Goal: Information Seeking & Learning: Learn about a topic

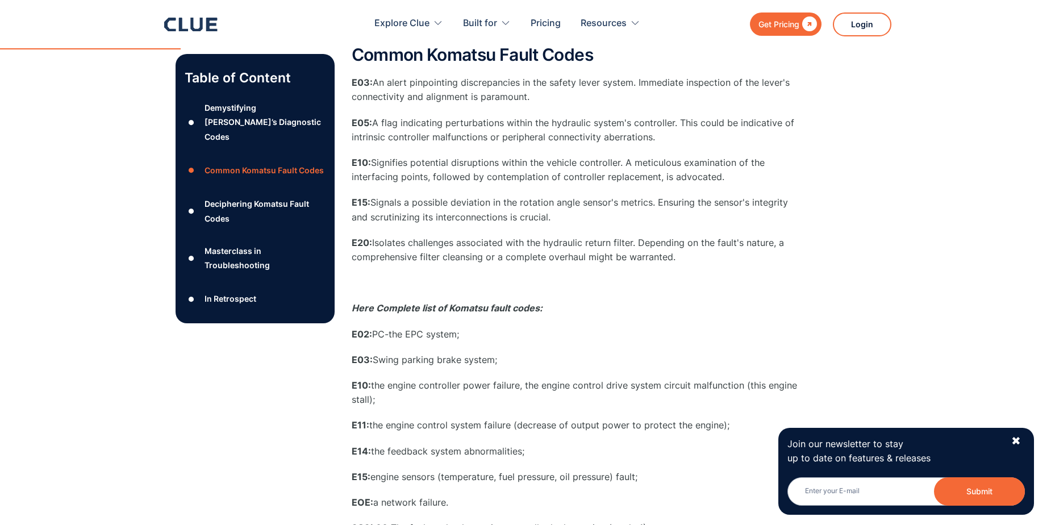
scroll to position [682, 0]
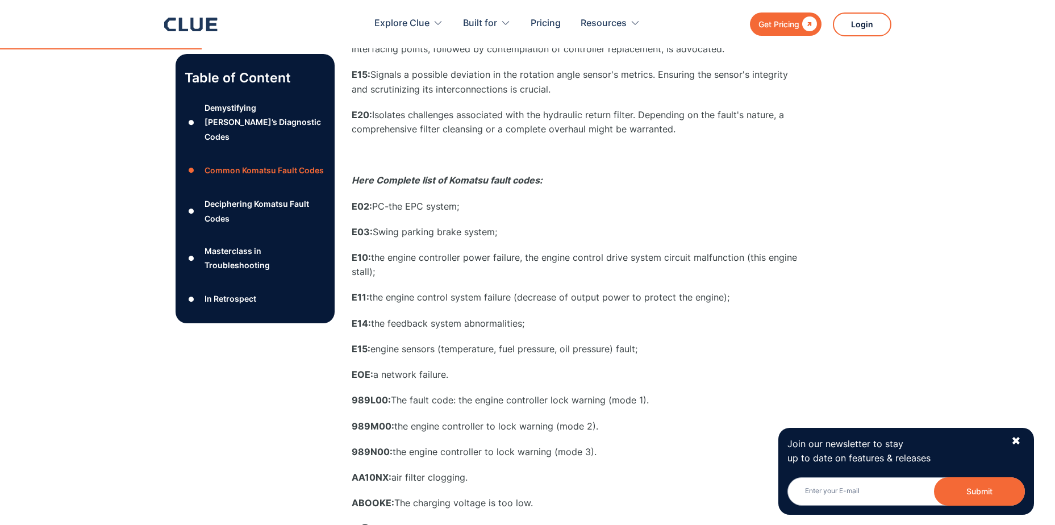
click at [255, 197] on div "Deciphering Komatsu Fault Codes" at bounding box center [265, 211] width 120 height 28
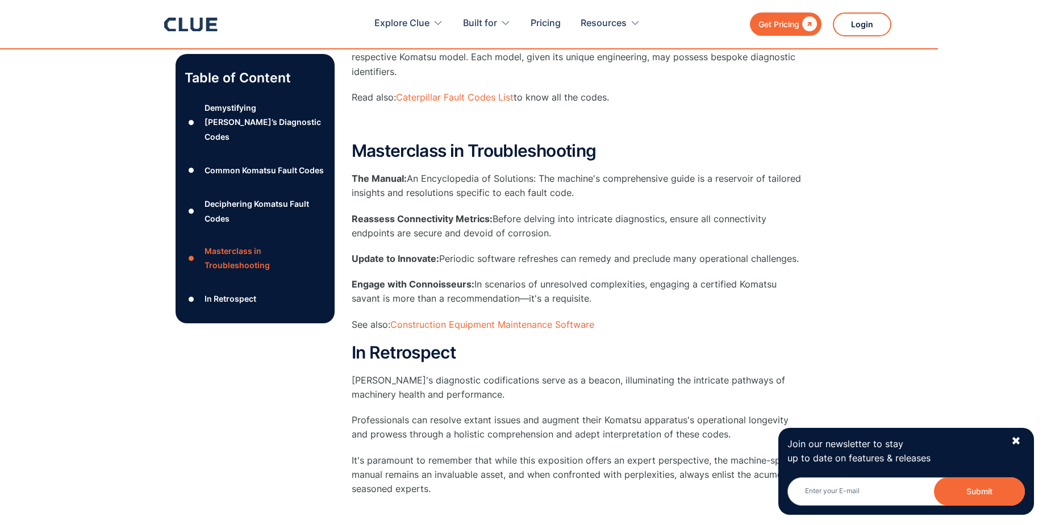
scroll to position [3833, 0]
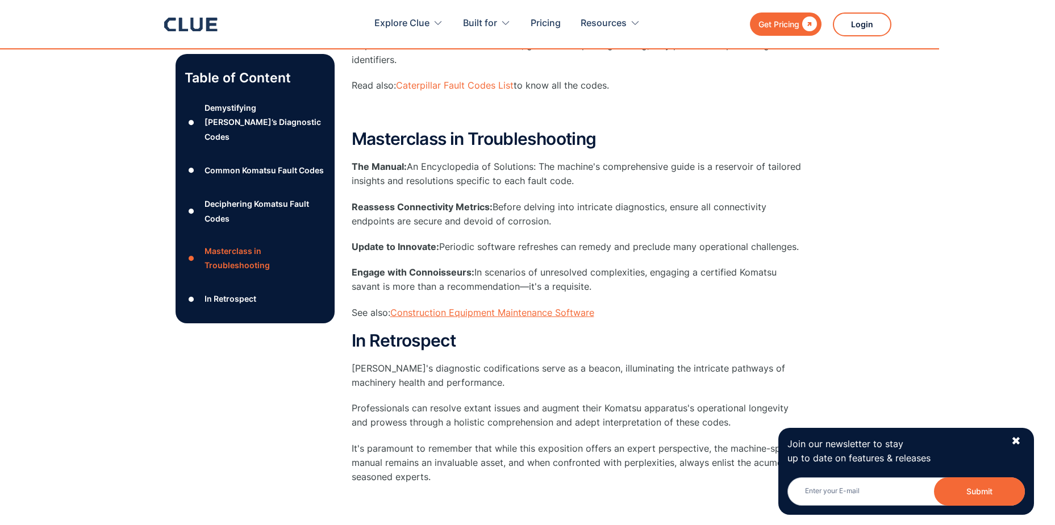
click at [484, 315] on link "Construction Equipment Maintenance Software" at bounding box center [492, 312] width 204 height 11
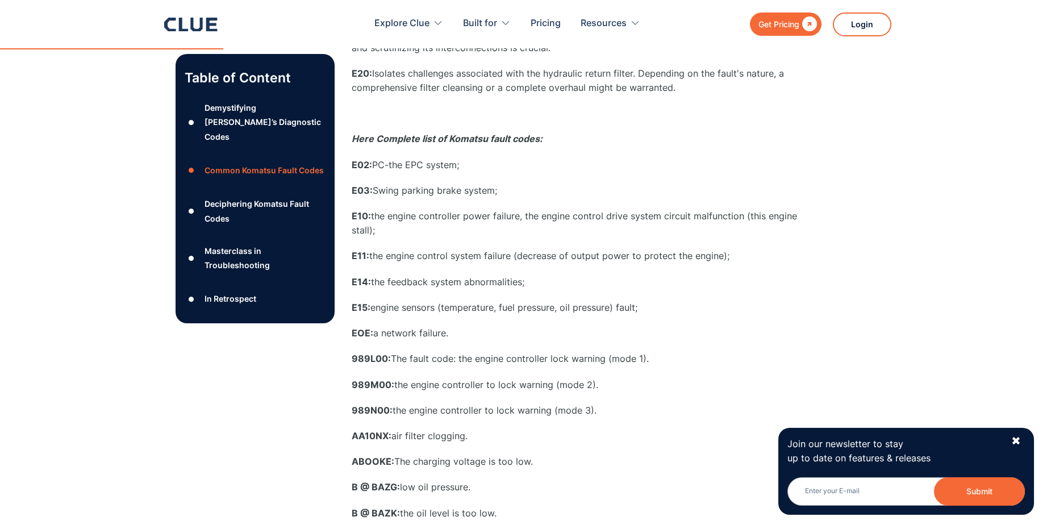
scroll to position [722, 0]
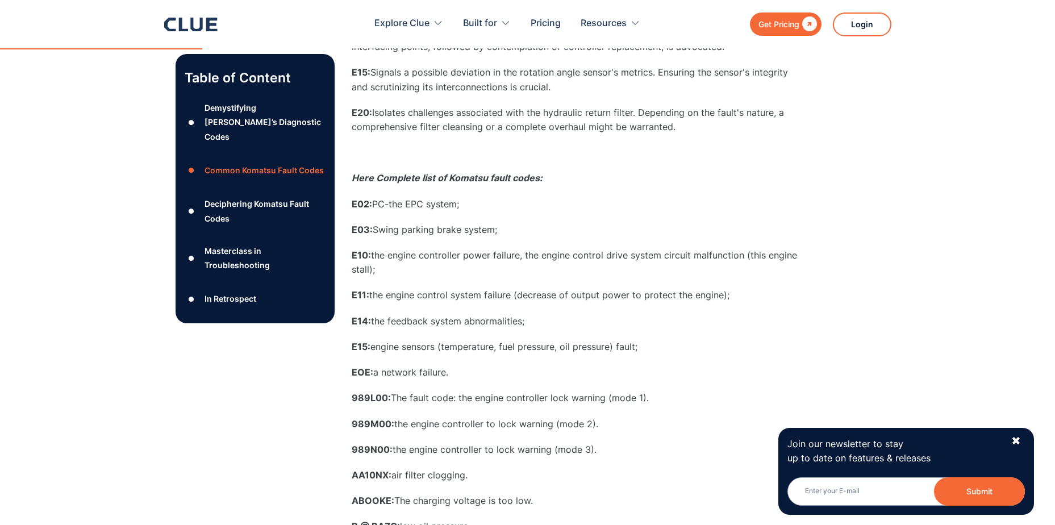
scroll to position [682, 0]
